Goal: Find specific page/section: Find specific page/section

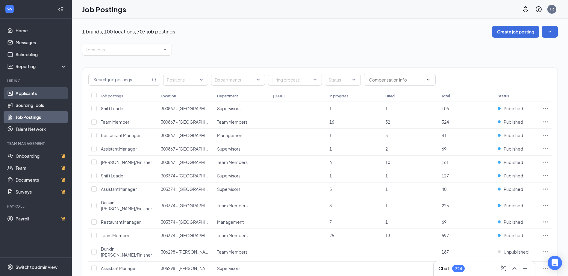
click at [28, 94] on link "Applicants" at bounding box center [41, 93] width 51 height 12
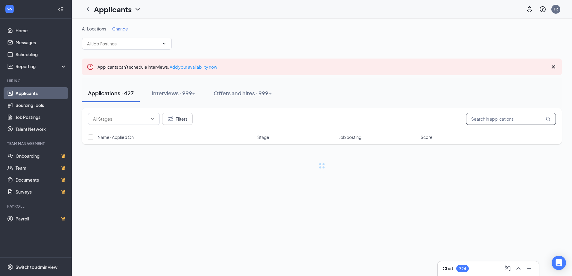
click at [481, 121] on input "text" at bounding box center [511, 119] width 90 height 12
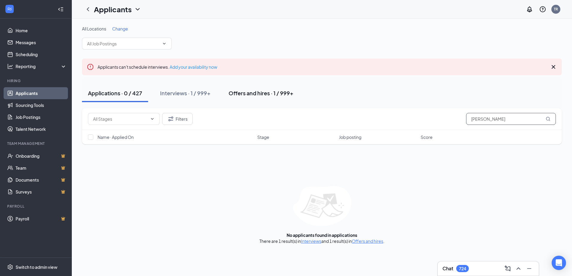
type input "[PERSON_NAME]"
click at [253, 95] on div "Offers and hires · 1 / 999+" at bounding box center [261, 92] width 65 height 7
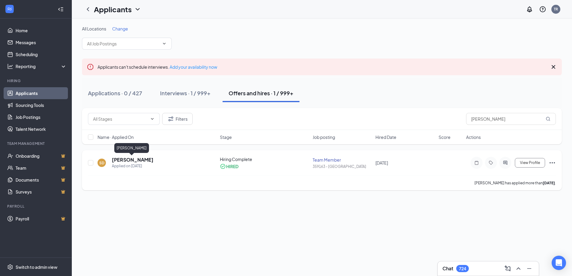
click at [136, 160] on h5 "[PERSON_NAME]" at bounding box center [133, 160] width 42 height 7
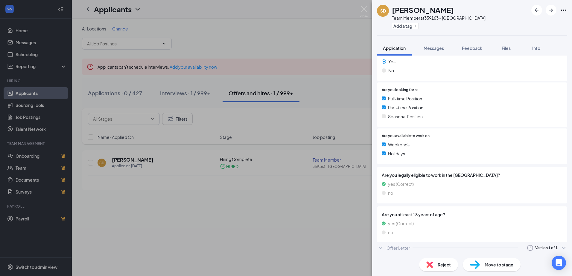
scroll to position [116, 0]
drag, startPoint x: 402, startPoint y: 250, endPoint x: 403, endPoint y: 246, distance: 4.3
click at [402, 250] on div "Offer Letter" at bounding box center [399, 250] width 24 height 6
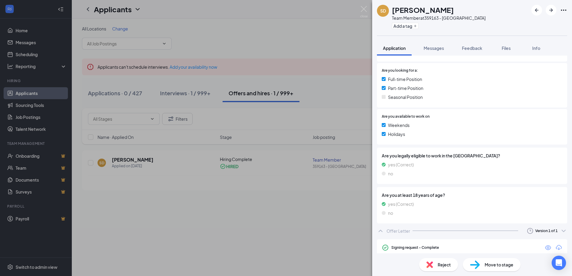
scroll to position [165, 0]
